Goal: Information Seeking & Learning: Find specific page/section

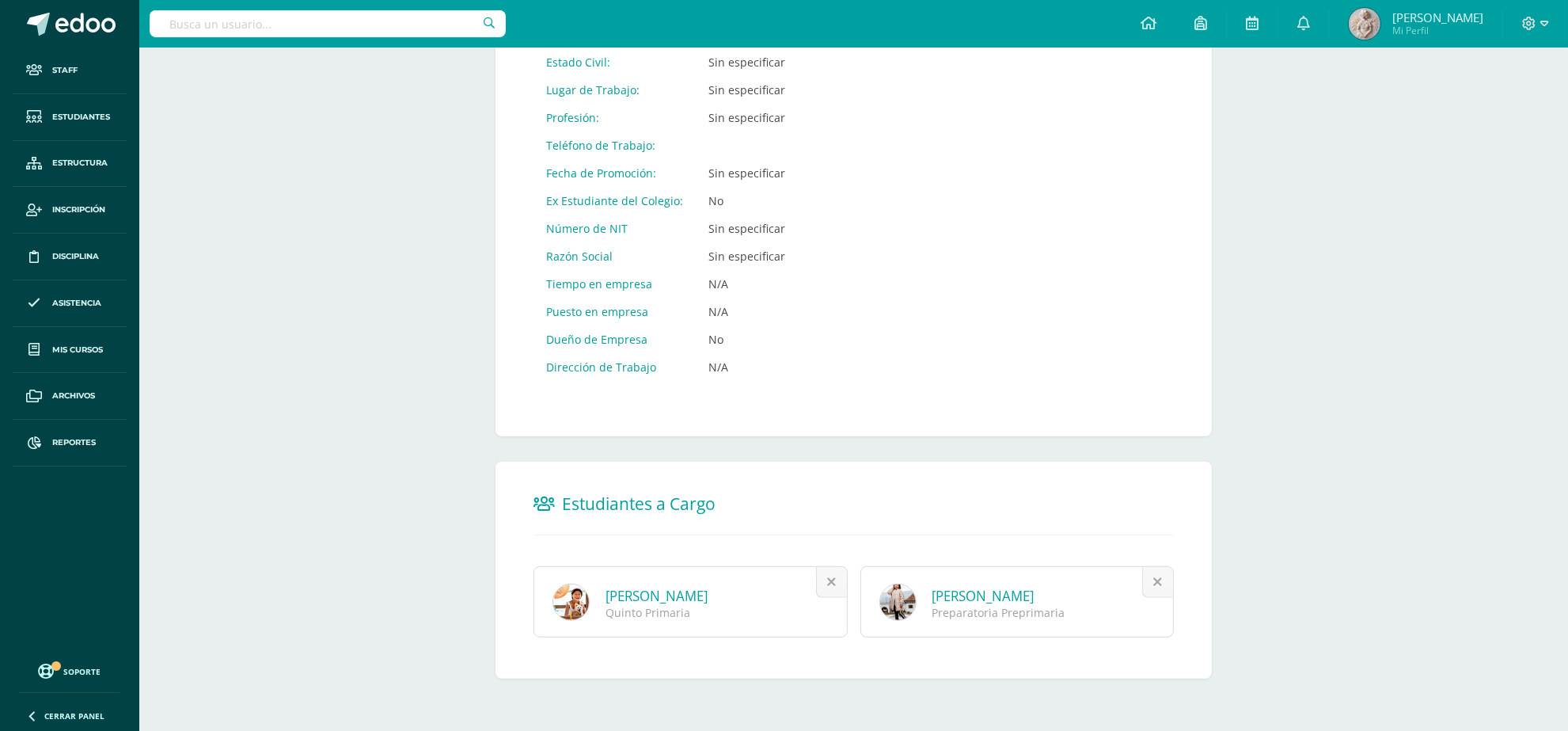
click at [658, 591] on link "[PERSON_NAME]" at bounding box center [657, 595] width 102 height 18
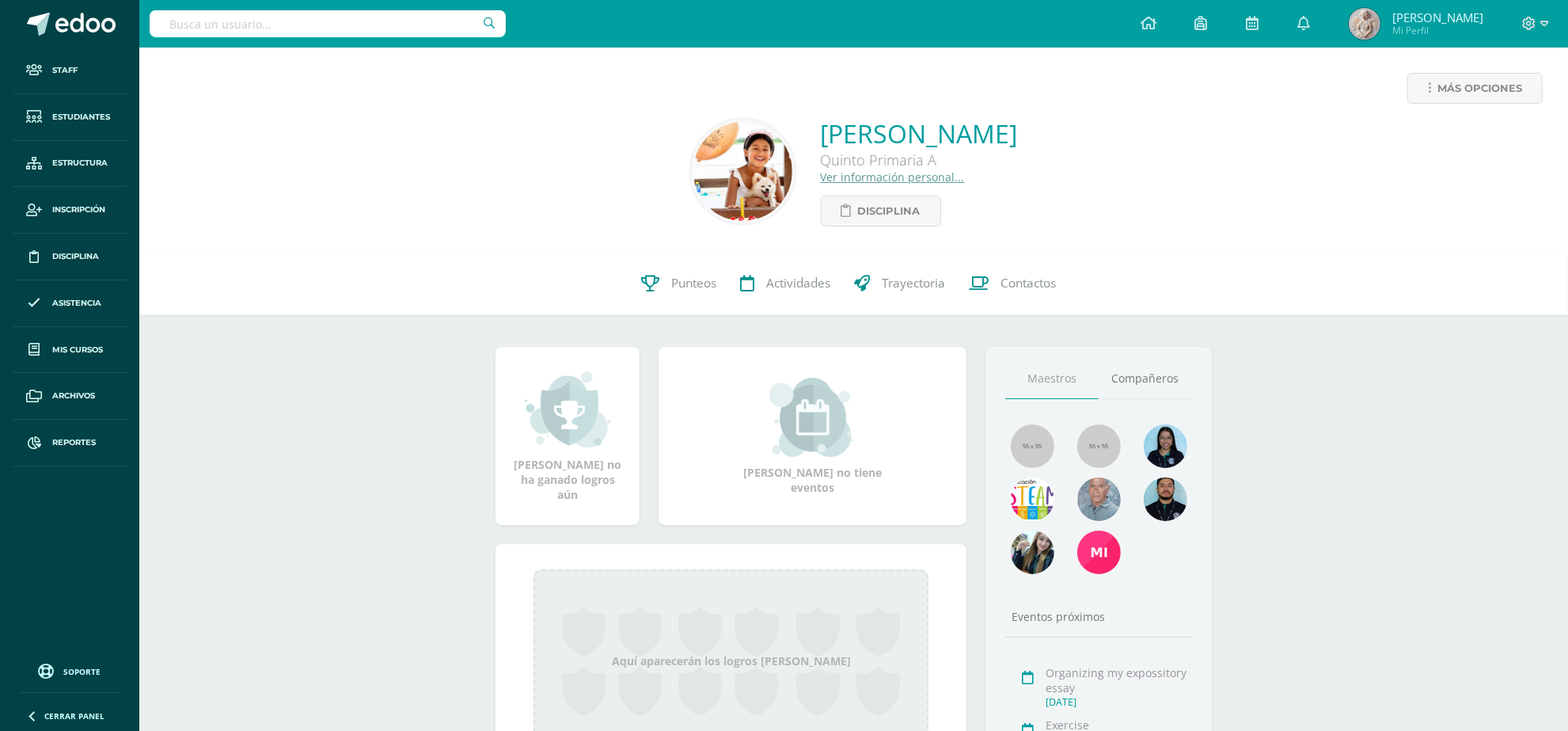
click at [821, 179] on link "Ver información personal..." at bounding box center [893, 177] width 144 height 15
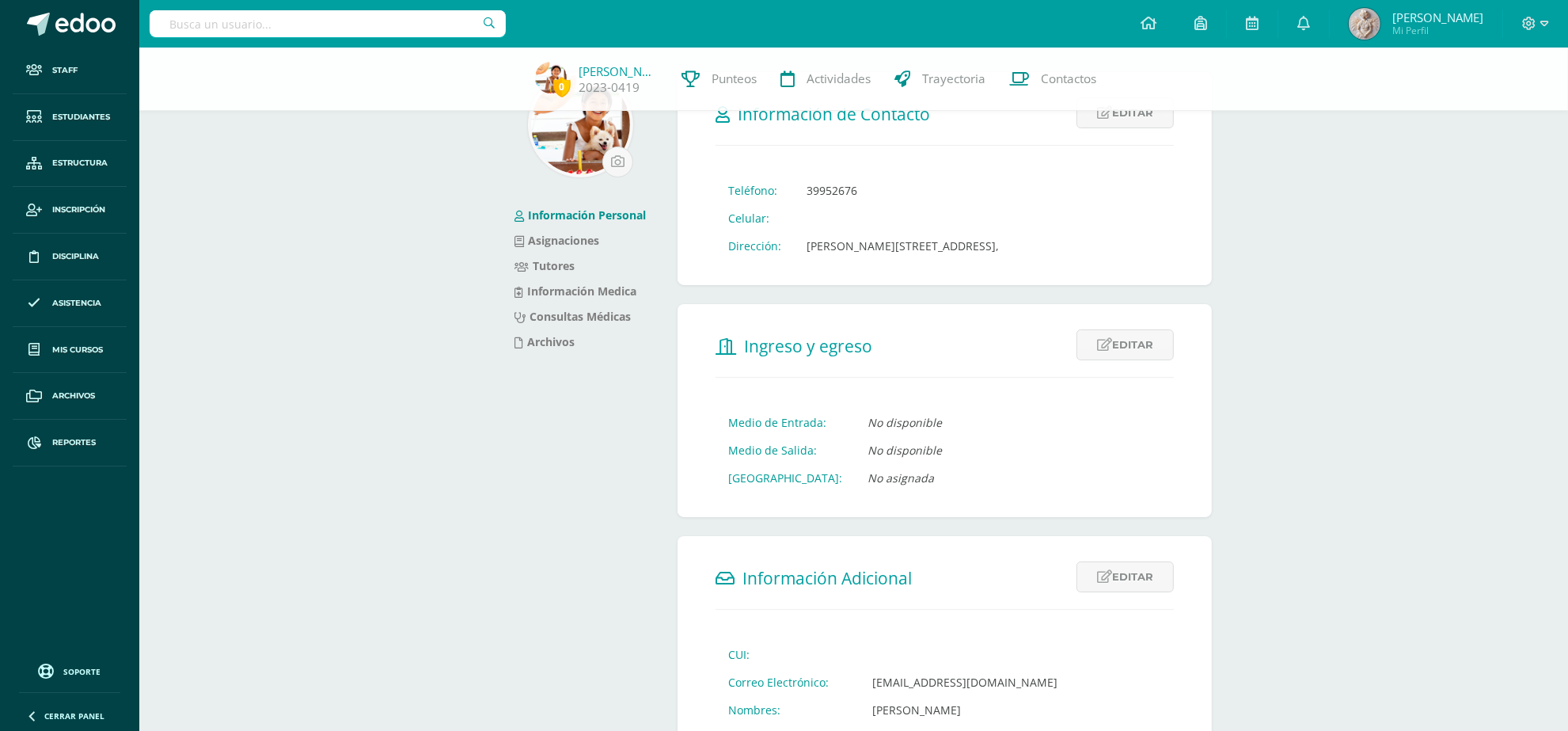
scroll to position [99, 0]
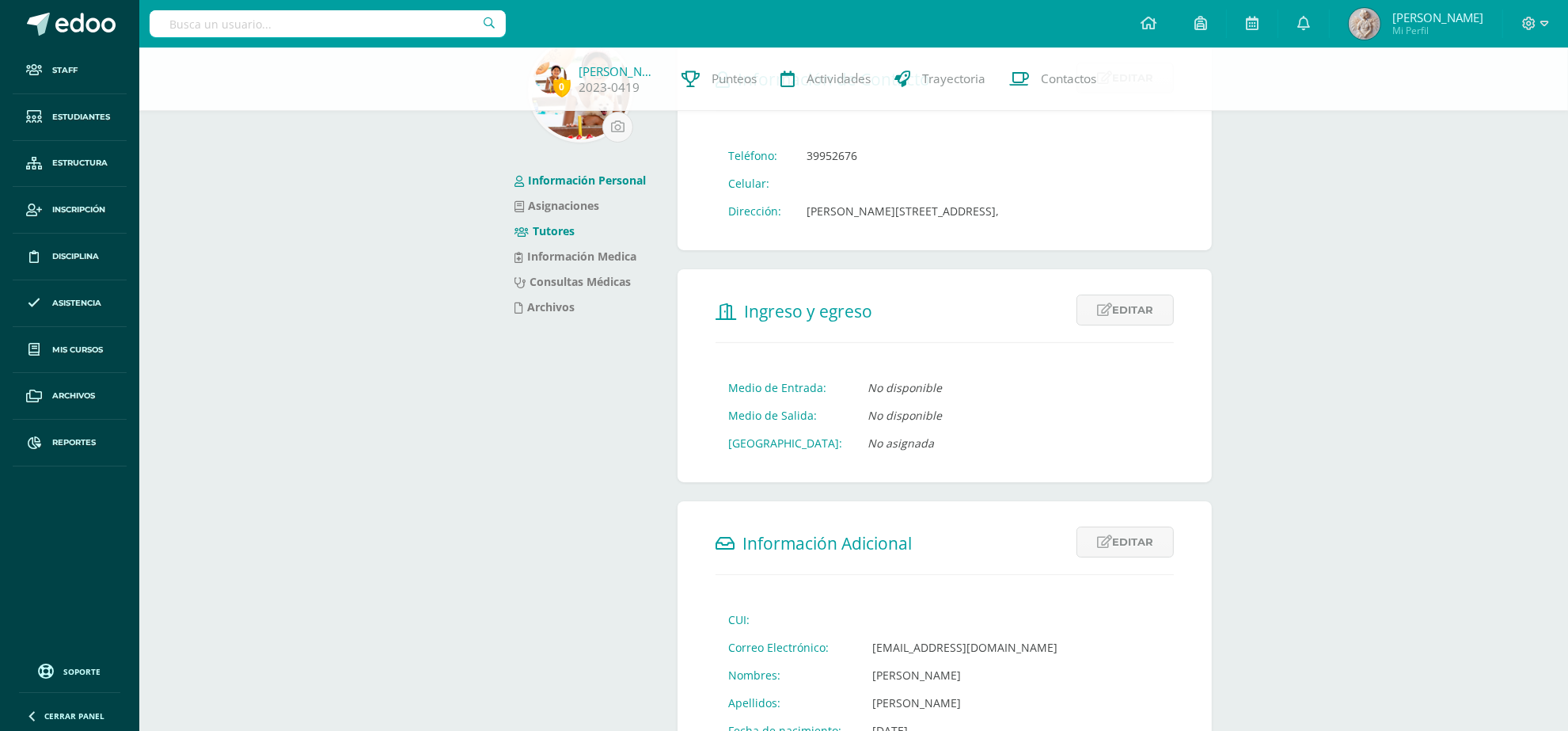
click at [544, 230] on link "Tutores" at bounding box center [544, 230] width 60 height 15
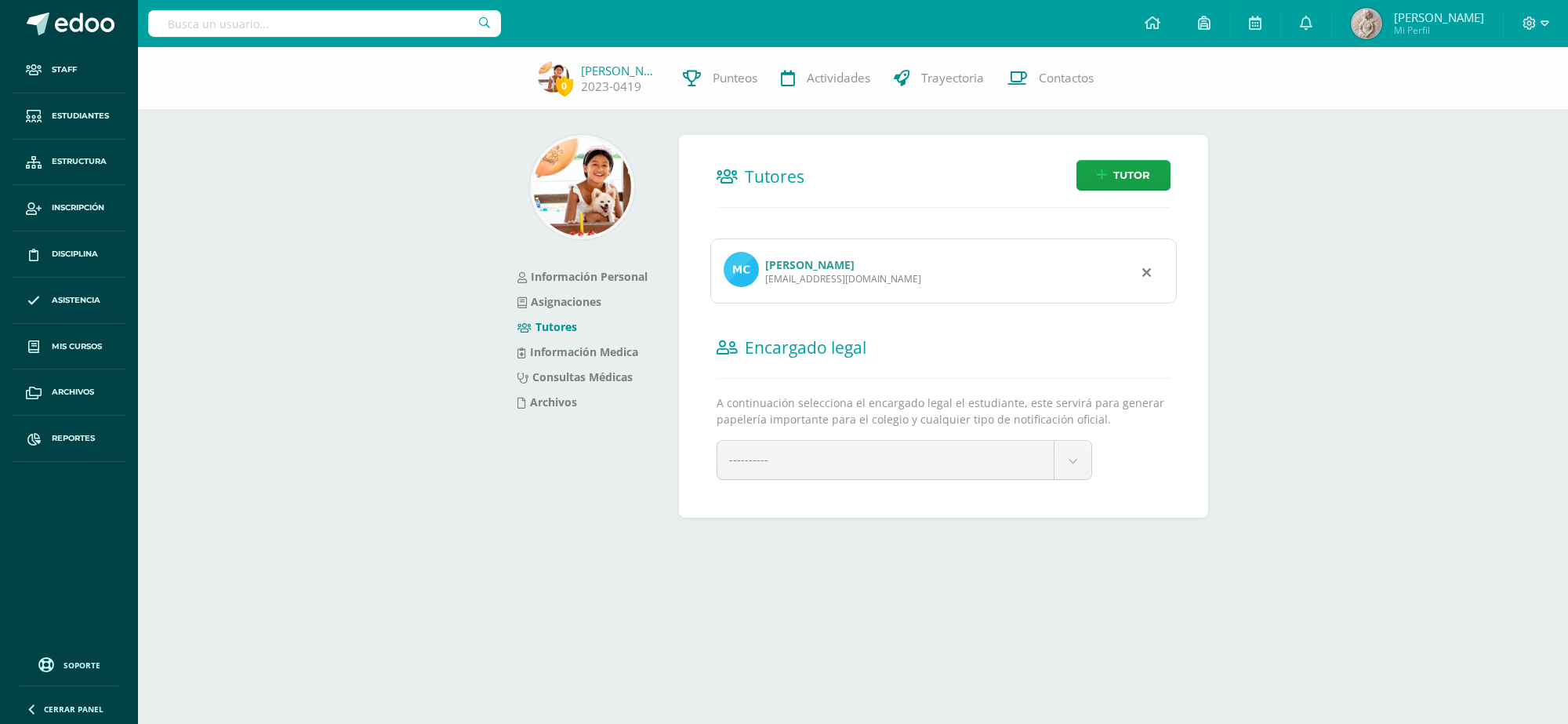
click at [837, 265] on link "[PERSON_NAME]" at bounding box center [810, 264] width 89 height 15
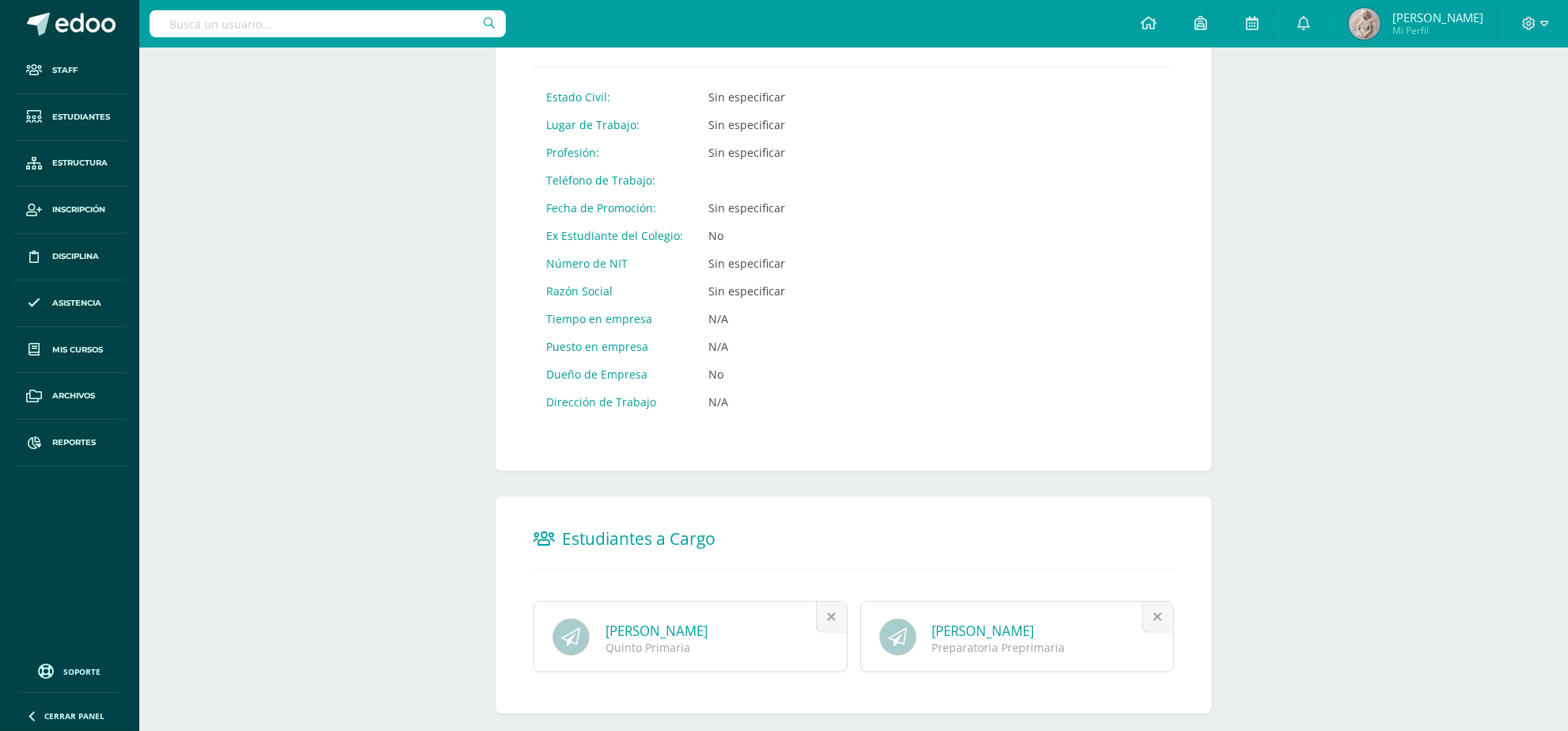
scroll to position [750, 0]
